Goal: Find specific page/section: Find specific page/section

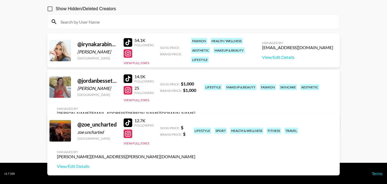
scroll to position [48, 0]
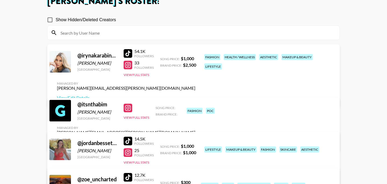
scroll to position [38, 0]
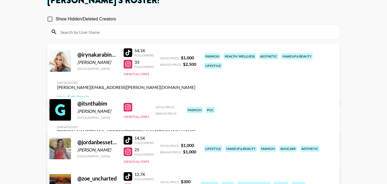
click at [94, 34] on input at bounding box center [196, 32] width 279 height 9
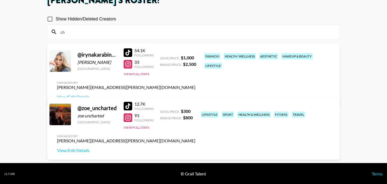
type input "c"
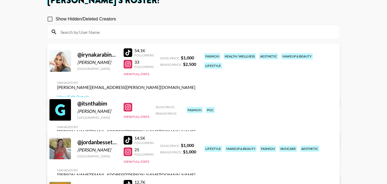
scroll to position [0, 0]
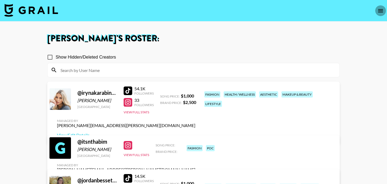
click at [381, 11] on icon "open drawer" at bounding box center [380, 11] width 6 height 6
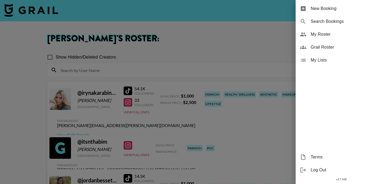
click at [334, 46] on span "Grail Roster" at bounding box center [346, 47] width 72 height 6
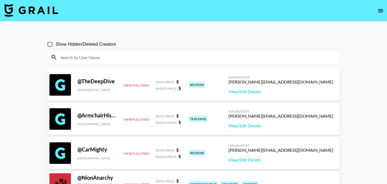
click at [108, 59] on input at bounding box center [196, 57] width 279 height 9
paste input "https://www.instagram.com/therealchris_90/"
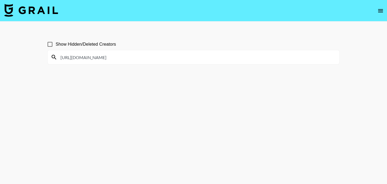
drag, startPoint x: 156, startPoint y: 60, endPoint x: 57, endPoint y: 55, distance: 99.7
click at [57, 55] on div "https://www.instagram.com/therealchris_90/" at bounding box center [194, 57] width 292 height 14
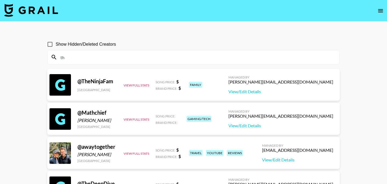
type input "t"
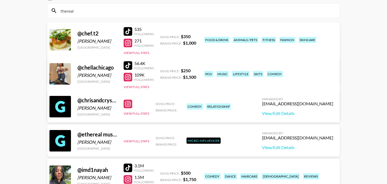
scroll to position [47, 0]
click at [100, 100] on div "@ chrisandcrystal14" at bounding box center [97, 100] width 40 height 7
click at [130, 105] on div at bounding box center [127, 103] width 9 height 9
click at [82, 13] on input "thereal" at bounding box center [196, 10] width 279 height 9
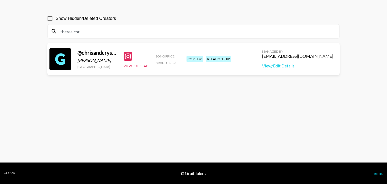
drag, startPoint x: 89, startPoint y: 32, endPoint x: 36, endPoint y: 30, distance: 52.7
click at [36, 30] on main "Show Hidden/Deleted Creators therealchri @ chrisandcrystal14 christopher santia…" at bounding box center [193, 79] width 387 height 167
paste input "chriscrystalbusiness@yahoo.com"
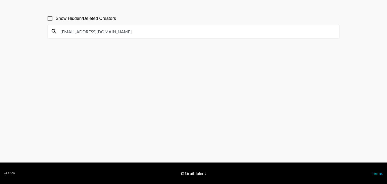
type input "chriscrystalbusiness@yahoo.com"
drag, startPoint x: 157, startPoint y: 37, endPoint x: 57, endPoint y: 22, distance: 100.9
click at [57, 22] on section "Show Hidden/Deleted Creators chriscrystalbusiness@yahoo.com" at bounding box center [193, 24] width 292 height 30
drag, startPoint x: 130, startPoint y: 28, endPoint x: 204, endPoint y: 37, distance: 74.4
click at [204, 37] on div "chriscrystalbusiness@yahoo.com" at bounding box center [194, 31] width 292 height 14
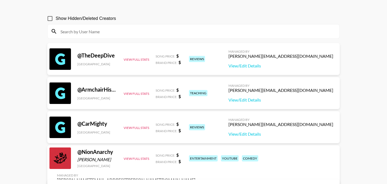
paste input "elegantly.crystal21"
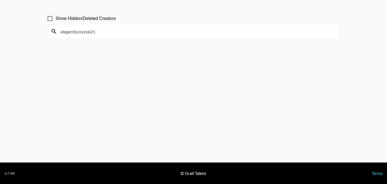
drag, startPoint x: 100, startPoint y: 30, endPoint x: 48, endPoint y: 29, distance: 52.1
click at [48, 29] on div "elegantly.crystal21" at bounding box center [194, 31] width 292 height 14
paste input "chrisncrystal14"
type input "chrisncrystal14"
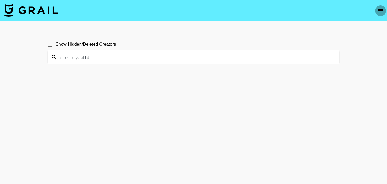
click at [379, 14] on button "open drawer" at bounding box center [380, 10] width 11 height 11
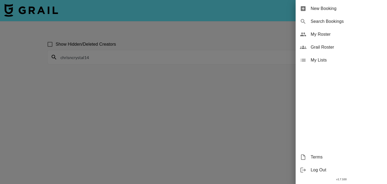
click at [329, 32] on span "My Roster" at bounding box center [346, 34] width 72 height 6
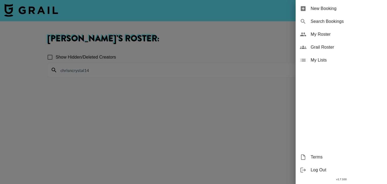
click at [166, 69] on div at bounding box center [193, 92] width 387 height 184
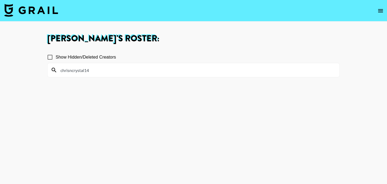
drag, startPoint x: 111, startPoint y: 70, endPoint x: 33, endPoint y: 70, distance: 78.1
click at [33, 70] on main "Bernadine Van Niekerk 's Roster: Show Hidden/Deleted Creators chrisncrystal14" at bounding box center [193, 111] width 387 height 180
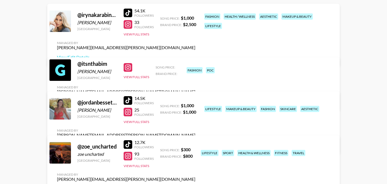
scroll to position [83, 0]
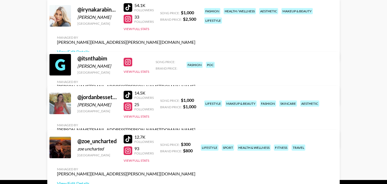
click at [89, 61] on div "@ itsnthabim" at bounding box center [97, 58] width 40 height 7
click at [129, 74] on button "View Full Stats" at bounding box center [136, 72] width 26 height 4
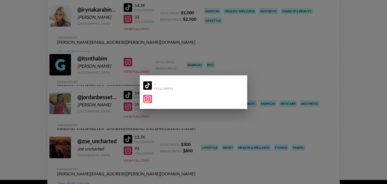
click at [85, 89] on div at bounding box center [193, 92] width 387 height 184
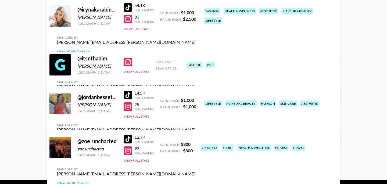
click at [130, 64] on div at bounding box center [127, 62] width 9 height 9
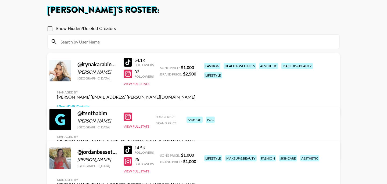
scroll to position [0, 0]
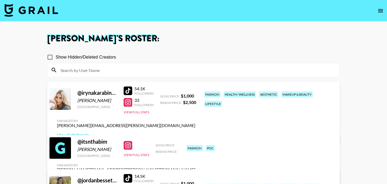
click at [385, 10] on nav at bounding box center [193, 10] width 387 height 21
click at [380, 10] on icon "open drawer" at bounding box center [380, 11] width 6 height 6
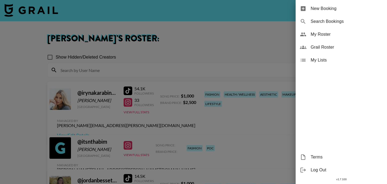
click at [326, 34] on span "My Roster" at bounding box center [346, 34] width 72 height 6
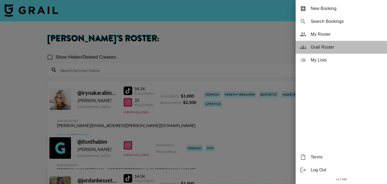
click at [329, 51] on div "Grail Roster" at bounding box center [340, 47] width 91 height 13
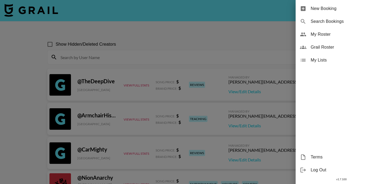
click at [202, 38] on div at bounding box center [193, 92] width 387 height 184
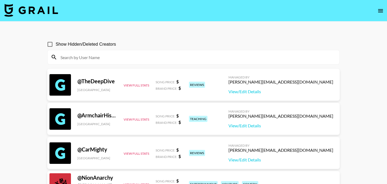
click at [131, 58] on input at bounding box center [196, 57] width 279 height 9
paste input "chrisncrystal14"
type input "chrisncrystal14"
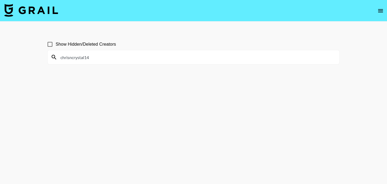
drag, startPoint x: 131, startPoint y: 58, endPoint x: 58, endPoint y: 57, distance: 73.0
click at [58, 57] on input "chrisncrystal14" at bounding box center [196, 57] width 279 height 9
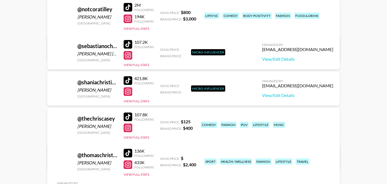
scroll to position [1501, 0]
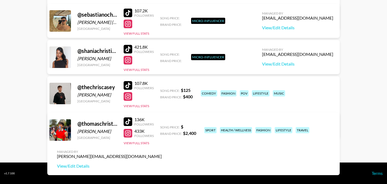
type input "Chris"
